Goal: Task Accomplishment & Management: Use online tool/utility

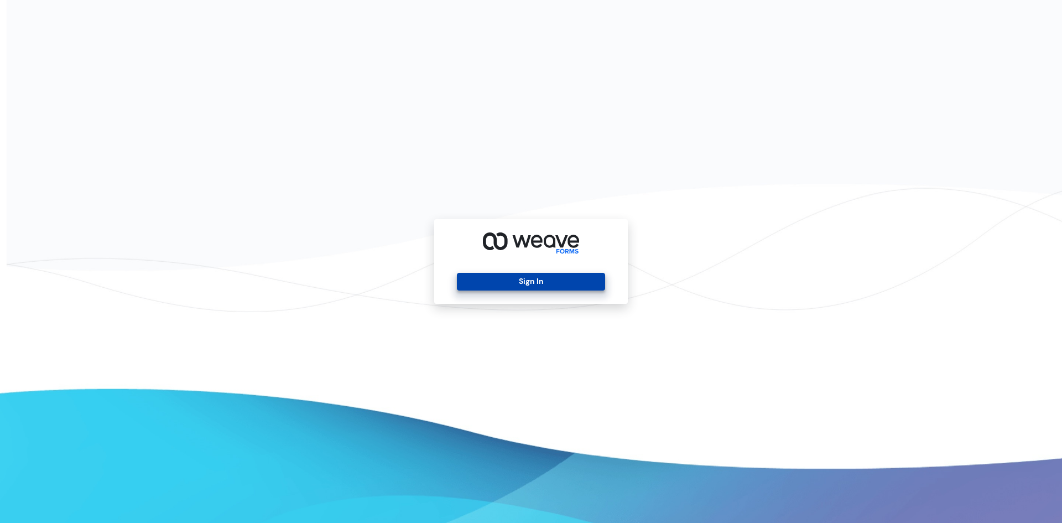
click at [529, 283] on button "Sign In" at bounding box center [531, 282] width 148 height 18
